Goal: Information Seeking & Learning: Learn about a topic

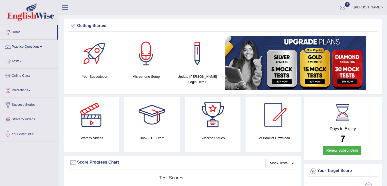
click at [41, 49] on link "Practice Questions" at bounding box center [29, 46] width 58 height 13
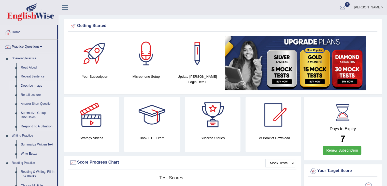
drag, startPoint x: 58, startPoint y: 43, endPoint x: 57, endPoint y: 84, distance: 40.7
click at [57, 84] on li "Practice Questions Speaking Practice Read Aloud Repeat Sentence Describe Image …" at bounding box center [29, 183] width 58 height 286
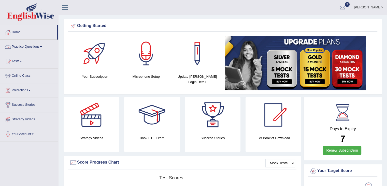
click at [57, 32] on link "Home" at bounding box center [28, 31] width 57 height 13
click at [38, 47] on link "Practice Questions" at bounding box center [29, 46] width 58 height 13
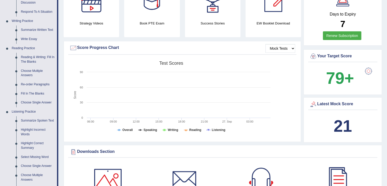
scroll to position [137, 0]
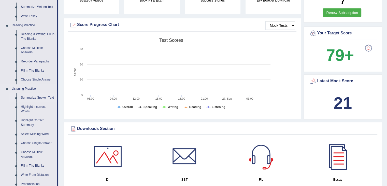
click at [37, 98] on link "Summarize Spoken Text" at bounding box center [38, 97] width 38 height 9
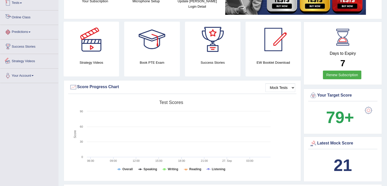
scroll to position [79, 0]
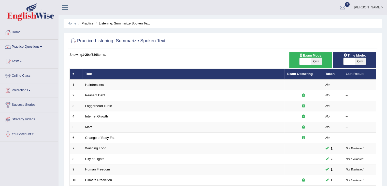
click at [321, 61] on span "OFF" at bounding box center [316, 61] width 11 height 7
checkbox input "true"
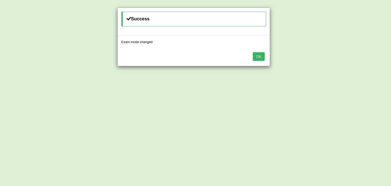
click at [259, 52] on button "OK" at bounding box center [259, 56] width 12 height 9
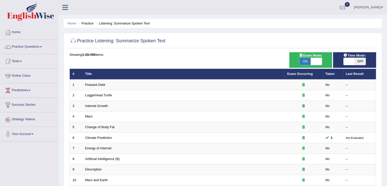
click at [364, 63] on span "OFF" at bounding box center [360, 61] width 11 height 7
checkbox input "true"
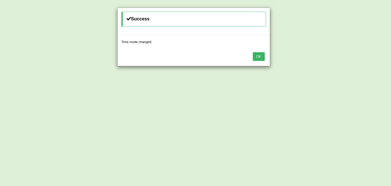
click at [258, 53] on button "OK" at bounding box center [259, 56] width 12 height 9
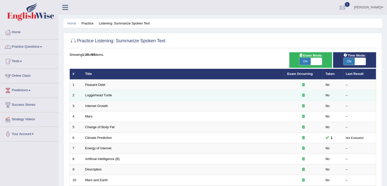
click at [210, 94] on td "Loggerhead Turtle" at bounding box center [183, 95] width 202 height 11
click at [102, 95] on link "Loggerhead Turtle" at bounding box center [98, 95] width 27 height 4
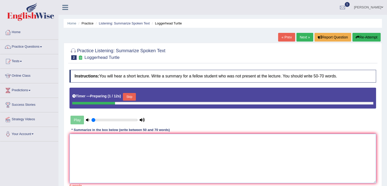
click at [104, 160] on textarea at bounding box center [222, 158] width 307 height 49
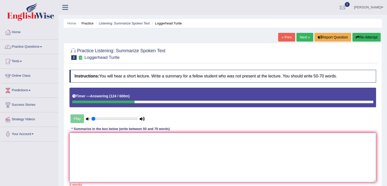
click at [336, 149] on textarea at bounding box center [222, 157] width 307 height 49
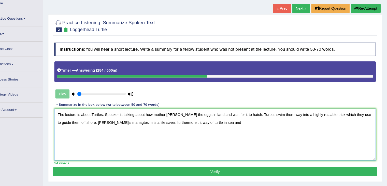
scroll to position [25, 0]
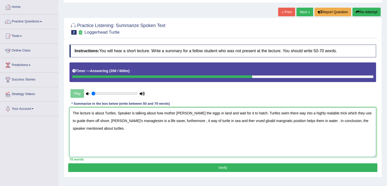
click at [330, 120] on textarea "The lecture is about Turtles. Speaker is talking about how mother [PERSON_NAME]…" at bounding box center [222, 131] width 307 height 49
click at [349, 117] on textarea "The lecture is about Turtles. Speaker is talking about how mother [PERSON_NAME]…" at bounding box center [222, 131] width 307 height 49
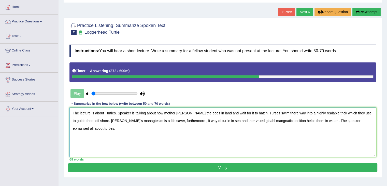
click at [349, 117] on textarea "The lecture is about Turtles. Speaker is talking about how mother [PERSON_NAME]…" at bounding box center [222, 131] width 307 height 49
click at [164, 143] on textarea "The lecture is about Turtles. Speaker is talking about how mother [PERSON_NAME]…" at bounding box center [222, 131] width 307 height 49
click at [300, 112] on textarea "The lecture is about Turtles. Speaker is talking about how mother [PERSON_NAME]…" at bounding box center [222, 131] width 307 height 49
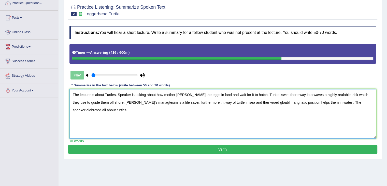
scroll to position [51, 0]
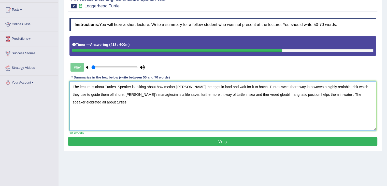
type textarea "The lecture is about Turtles. Speaker is talking about how mother [PERSON_NAME]…"
click at [257, 137] on button "Verify" at bounding box center [222, 141] width 309 height 9
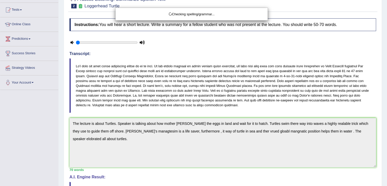
drag, startPoint x: 388, startPoint y: 43, endPoint x: 388, endPoint y: 50, distance: 6.9
click at [387, 50] on html "Toggle navigation Home Practice Questions Speaking Practice Read Aloud Repeat S…" at bounding box center [193, 42] width 387 height 186
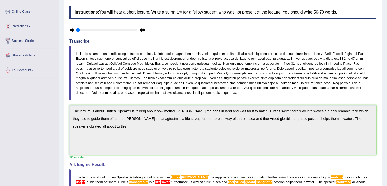
scroll to position [63, 0]
